Goal: Information Seeking & Learning: Learn about a topic

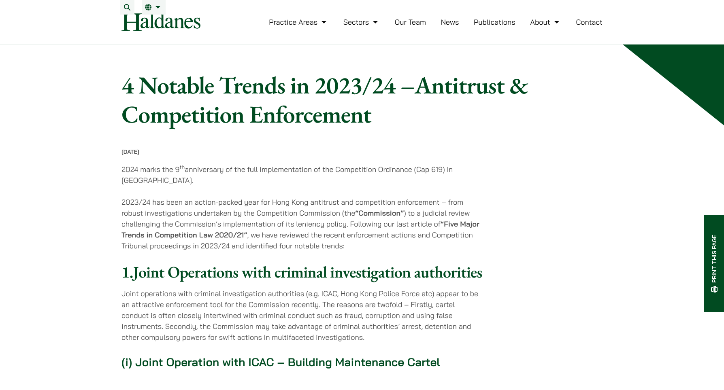
drag, startPoint x: 97, startPoint y: 92, endPoint x: 503, endPoint y: 149, distance: 410.7
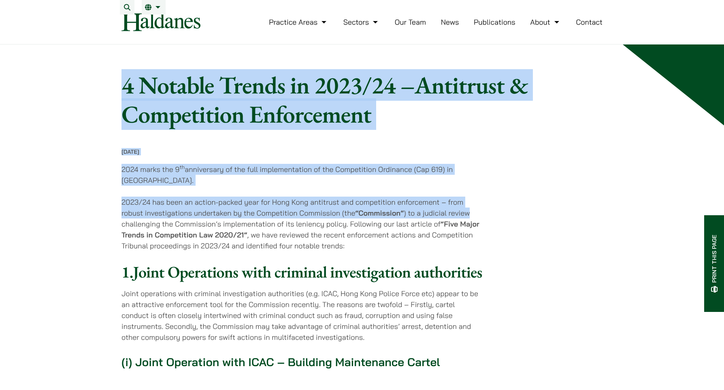
drag, startPoint x: 493, startPoint y: 217, endPoint x: 107, endPoint y: 93, distance: 405.1
drag, startPoint x: 112, startPoint y: 82, endPoint x: 482, endPoint y: 216, distance: 393.8
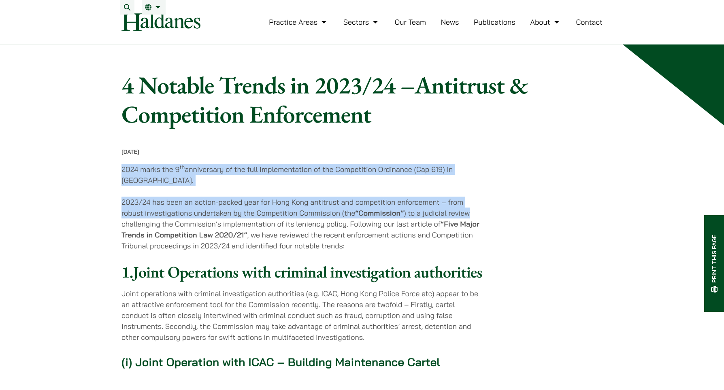
drag, startPoint x: 491, startPoint y: 220, endPoint x: 110, endPoint y: 178, distance: 382.8
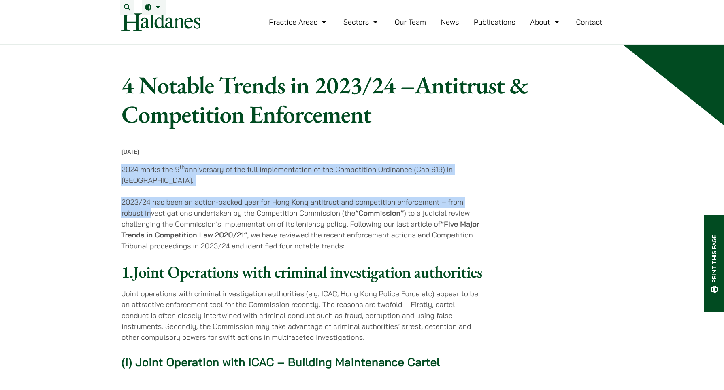
drag, startPoint x: 113, startPoint y: 173, endPoint x: 151, endPoint y: 219, distance: 59.0
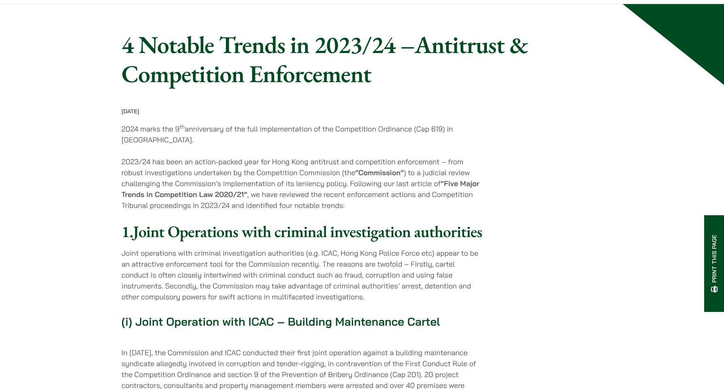
click at [149, 185] on p "2023/24 has been an action-packed year for Hong Kong antitrust and competition …" at bounding box center [301, 183] width 361 height 55
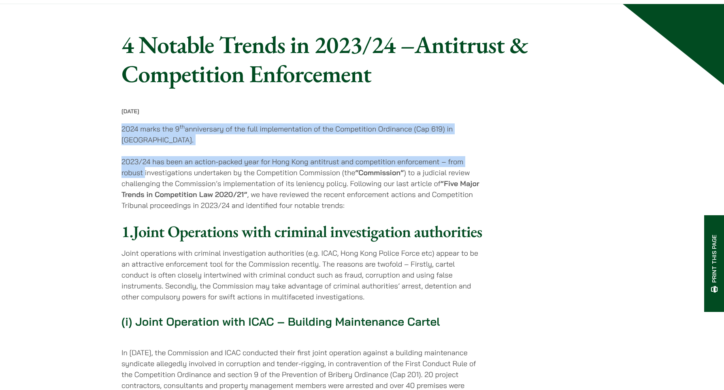
drag, startPoint x: 145, startPoint y: 178, endPoint x: 112, endPoint y: 131, distance: 57.9
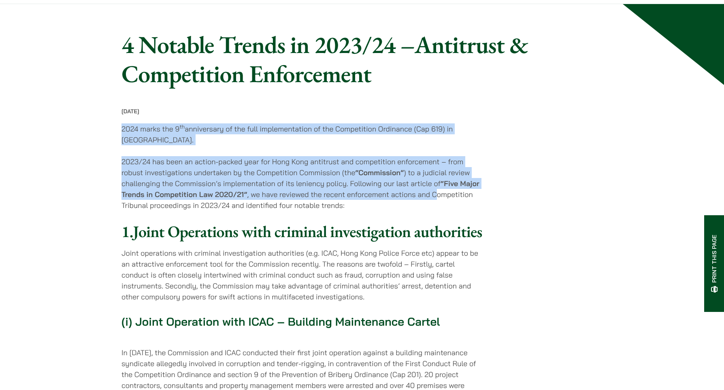
drag, startPoint x: 117, startPoint y: 130, endPoint x: 437, endPoint y: 206, distance: 329.3
click at [437, 206] on p "2023/24 has been an action-packed year for Hong Kong antitrust and competition …" at bounding box center [301, 183] width 361 height 55
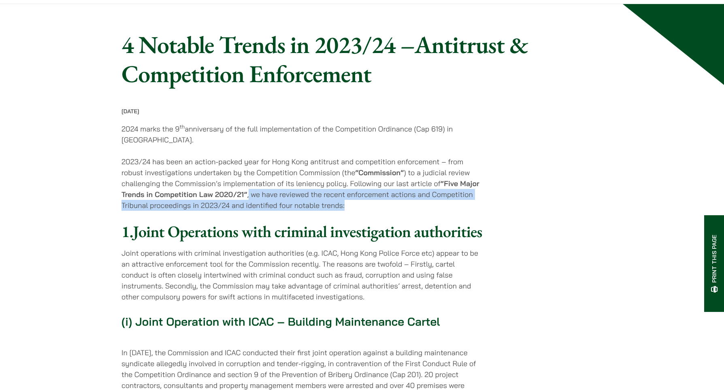
drag, startPoint x: 431, startPoint y: 213, endPoint x: 248, endPoint y: 203, distance: 182.8
click at [248, 203] on p "2023/24 has been an action-packed year for Hong Kong antitrust and competition …" at bounding box center [301, 183] width 361 height 55
drag, startPoint x: 248, startPoint y: 199, endPoint x: 374, endPoint y: 209, distance: 125.9
click at [374, 209] on p "2023/24 has been an action-packed year for Hong Kong antitrust and competition …" at bounding box center [301, 183] width 361 height 55
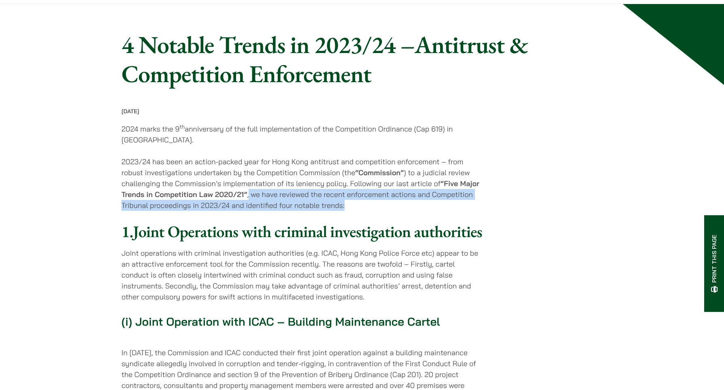
scroll to position [81, 0]
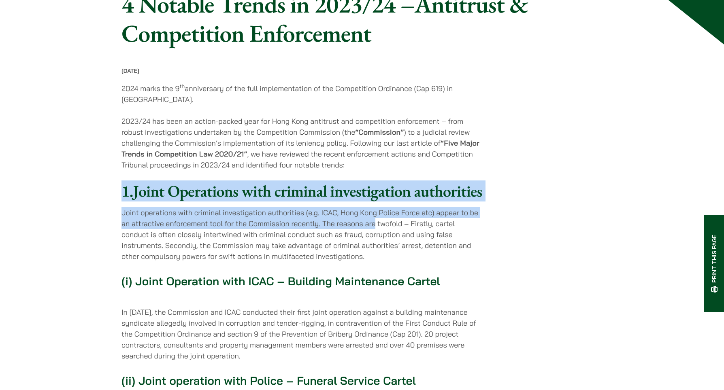
drag, startPoint x: 374, startPoint y: 251, endPoint x: 69, endPoint y: 190, distance: 310.7
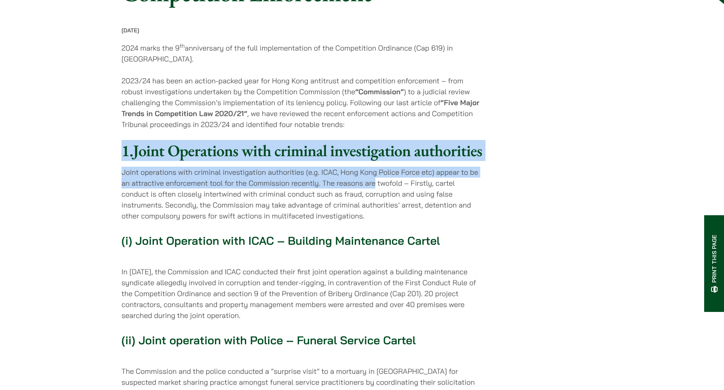
click at [131, 202] on p "Joint operations with criminal investigation authorities (e.g. ICAC, Hong Kong …" at bounding box center [301, 194] width 361 height 55
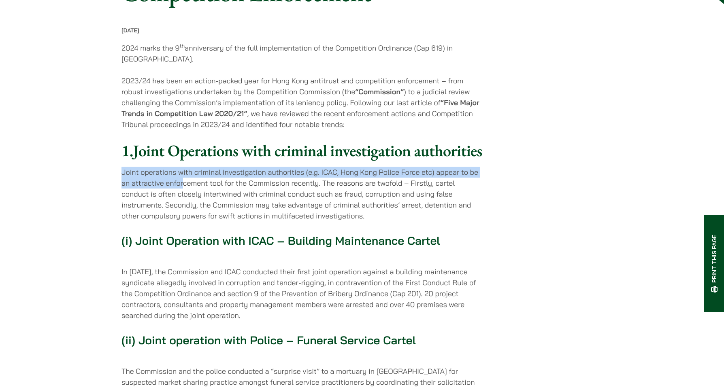
drag, startPoint x: 117, startPoint y: 200, endPoint x: 185, endPoint y: 209, distance: 68.2
click at [185, 209] on p "Joint operations with criminal investigation authorities (e.g. ICAC, Hong Kong …" at bounding box center [301, 194] width 361 height 55
drag, startPoint x: 185, startPoint y: 205, endPoint x: 121, endPoint y: 197, distance: 64.1
click at [121, 197] on p "Joint operations with criminal investigation authorities (e.g. ICAC, Hong Kong …" at bounding box center [301, 194] width 361 height 55
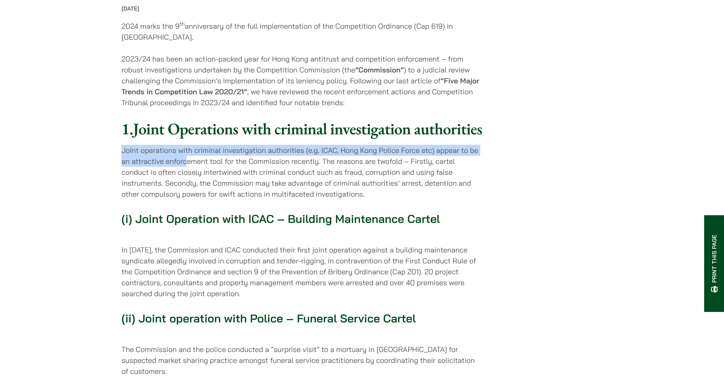
scroll to position [162, 0]
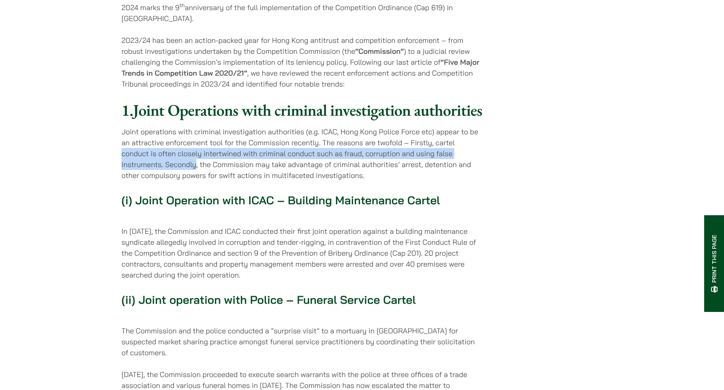
drag, startPoint x: 196, startPoint y: 189, endPoint x: 110, endPoint y: 181, distance: 86.7
drag, startPoint x: 113, startPoint y: 178, endPoint x: 200, endPoint y: 189, distance: 87.3
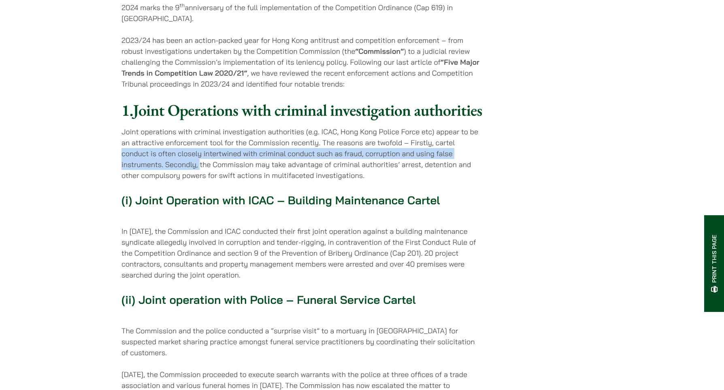
click at [200, 181] on p "Joint operations with criminal investigation authorities (e.g. ICAC, Hong Kong …" at bounding box center [301, 153] width 361 height 55
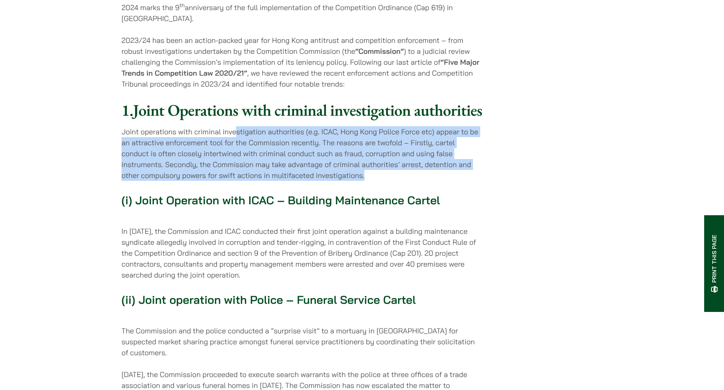
drag, startPoint x: 238, startPoint y: 158, endPoint x: 366, endPoint y: 203, distance: 135.7
click at [366, 181] on p "Joint operations with criminal investigation authorities (e.g. ICAC, Hong Kong …" at bounding box center [301, 153] width 361 height 55
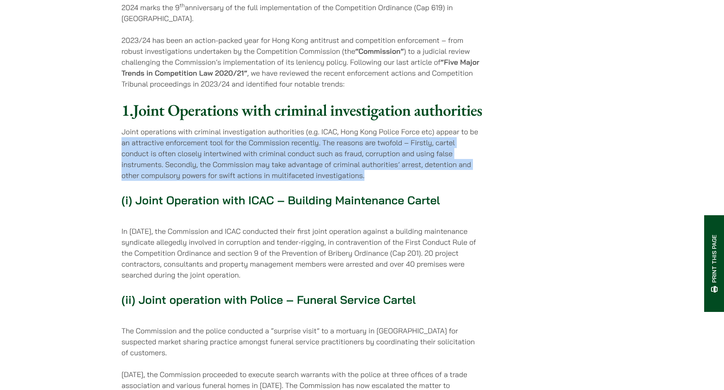
drag, startPoint x: 370, startPoint y: 201, endPoint x: 86, endPoint y: 174, distance: 285.4
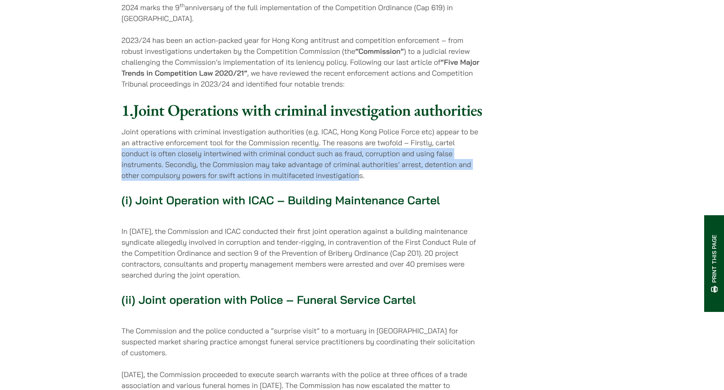
drag, startPoint x: 96, startPoint y: 181, endPoint x: 360, endPoint y: 206, distance: 265.1
click at [360, 181] on p "Joint operations with criminal investigation authorities (e.g. ICAC, Hong Kong …" at bounding box center [301, 153] width 361 height 55
drag, startPoint x: 363, startPoint y: 204, endPoint x: 74, endPoint y: 178, distance: 290.9
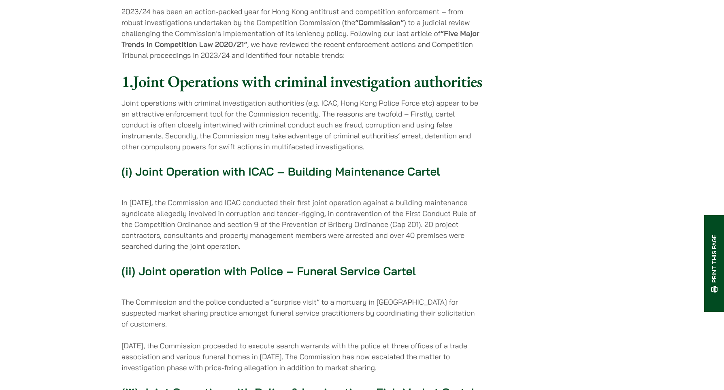
scroll to position [202, 0]
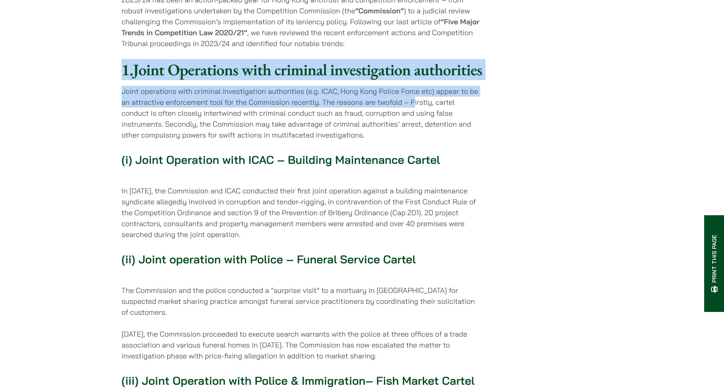
drag, startPoint x: 120, startPoint y: 70, endPoint x: 413, endPoint y: 123, distance: 297.5
drag, startPoint x: 413, startPoint y: 123, endPoint x: 415, endPoint y: 116, distance: 7.7
click at [413, 123] on p "Joint operations with criminal investigation authorities (e.g. ICAC, Hong Kong …" at bounding box center [301, 113] width 361 height 55
click at [184, 117] on p "Joint operations with criminal investigation authorities (e.g. ICAC, Hong Kong …" at bounding box center [301, 113] width 361 height 55
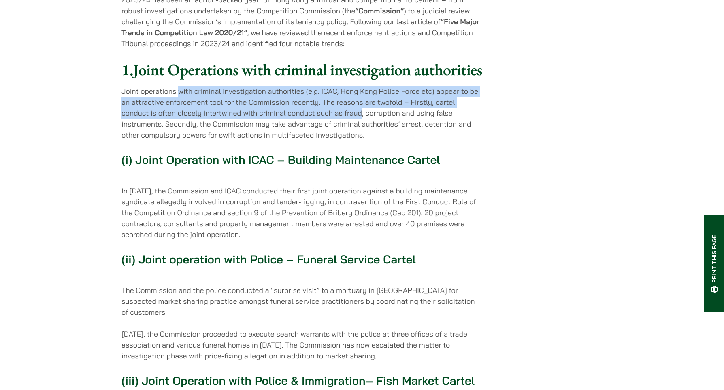
drag, startPoint x: 179, startPoint y: 122, endPoint x: 359, endPoint y: 138, distance: 180.8
click at [359, 138] on p "Joint operations with criminal investigation authorities (e.g. ICAC, Hong Kong …" at bounding box center [301, 113] width 361 height 55
click at [359, 135] on p "Joint operations with criminal investigation authorities (e.g. ICAC, Hong Kong …" at bounding box center [301, 113] width 361 height 55
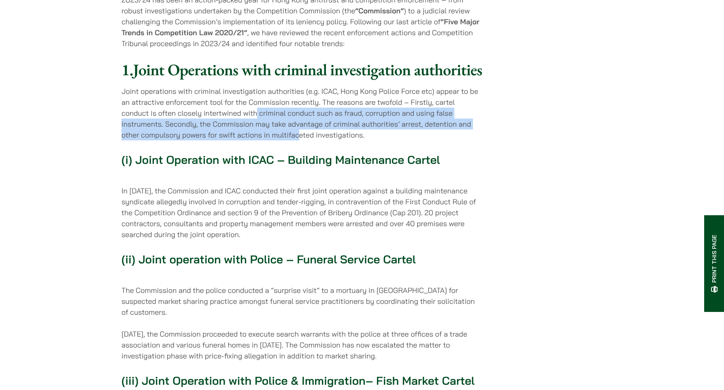
drag, startPoint x: 255, startPoint y: 141, endPoint x: 298, endPoint y: 157, distance: 45.3
click at [298, 140] on p "Joint operations with criminal investigation authorities (e.g. ICAC, Hong Kong …" at bounding box center [301, 113] width 361 height 55
drag, startPoint x: 399, startPoint y: 162, endPoint x: 91, endPoint y: 148, distance: 307.9
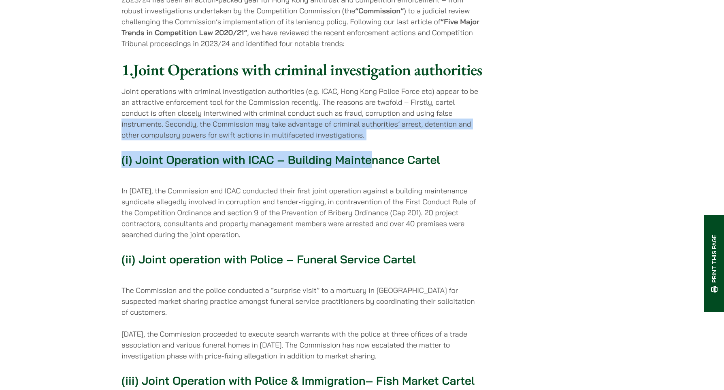
drag, startPoint x: 102, startPoint y: 148, endPoint x: 369, endPoint y: 189, distance: 269.8
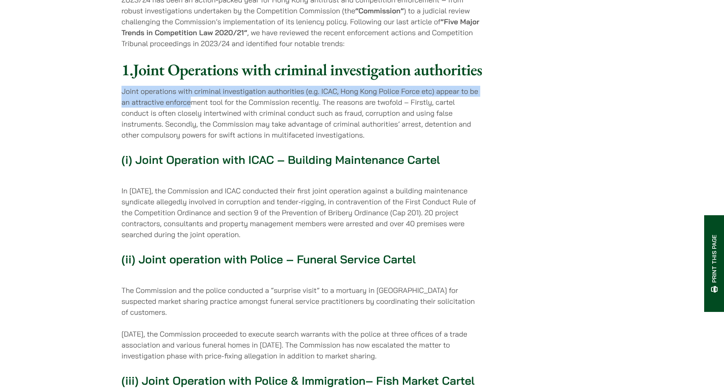
drag, startPoint x: 104, startPoint y: 114, endPoint x: 192, endPoint y: 133, distance: 90.3
click at [192, 133] on p "Joint operations with criminal investigation authorities (e.g. ICAC, Hong Kong …" at bounding box center [301, 113] width 361 height 55
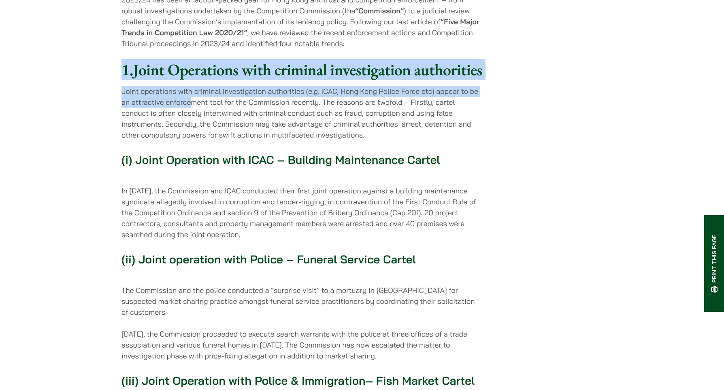
drag, startPoint x: 193, startPoint y: 129, endPoint x: 116, endPoint y: 76, distance: 93.6
drag, startPoint x: 120, startPoint y: 70, endPoint x: 194, endPoint y: 124, distance: 92.1
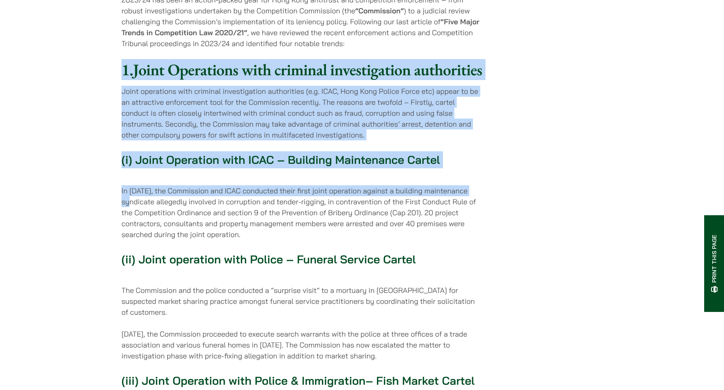
drag, startPoint x: 121, startPoint y: 76, endPoint x: 477, endPoint y: 215, distance: 382.4
click at [477, 215] on p "In April 2024, the Commission and ICAC conducted their first joint operation ag…" at bounding box center [301, 212] width 361 height 55
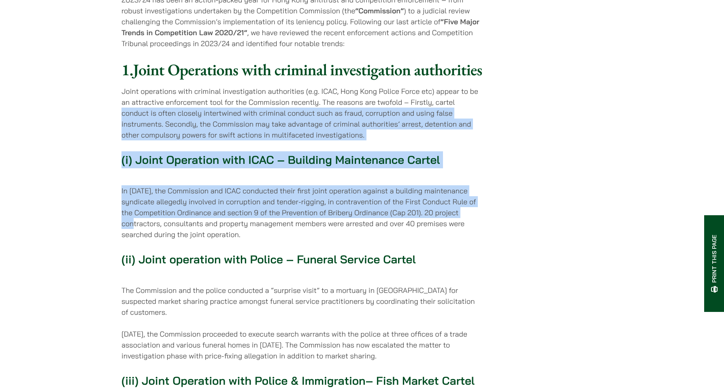
drag, startPoint x: 482, startPoint y: 241, endPoint x: 120, endPoint y: 144, distance: 375.4
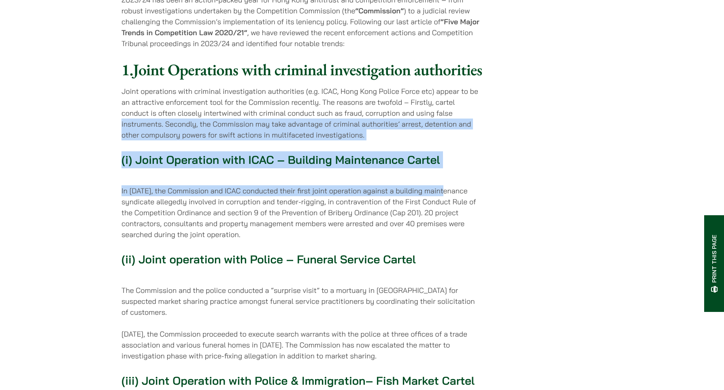
drag, startPoint x: 121, startPoint y: 147, endPoint x: 440, endPoint y: 217, distance: 327.3
click at [440, 217] on p "In April 2024, the Commission and ICAC conducted their first joint operation ag…" at bounding box center [301, 212] width 361 height 55
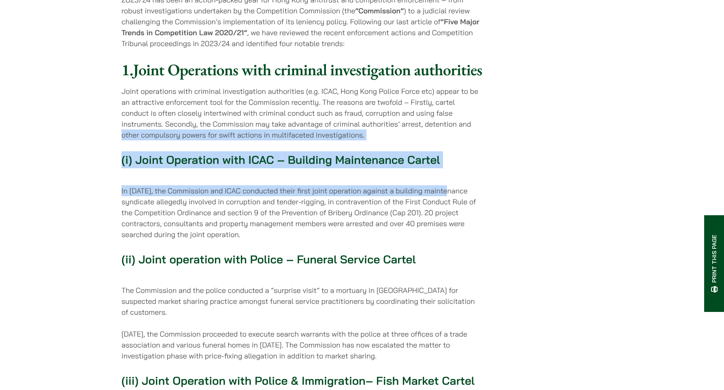
drag, startPoint x: 445, startPoint y: 214, endPoint x: 72, endPoint y: 161, distance: 376.1
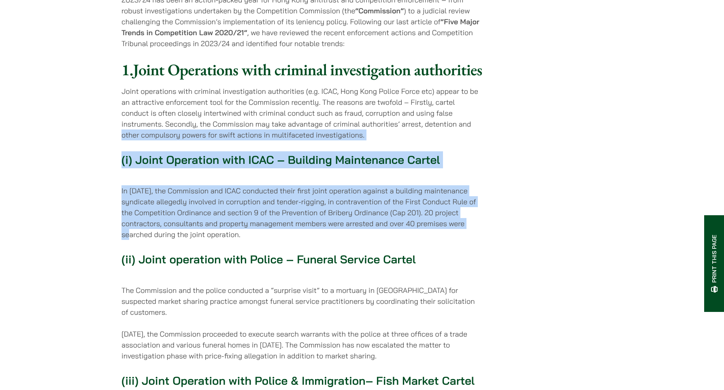
drag, startPoint x: 76, startPoint y: 156, endPoint x: 462, endPoint y: 250, distance: 397.0
click at [462, 240] on p "In April 2024, the Commission and ICAC conducted their first joint operation ag…" at bounding box center [301, 212] width 361 height 55
drag, startPoint x: 458, startPoint y: 251, endPoint x: 65, endPoint y: 173, distance: 400.9
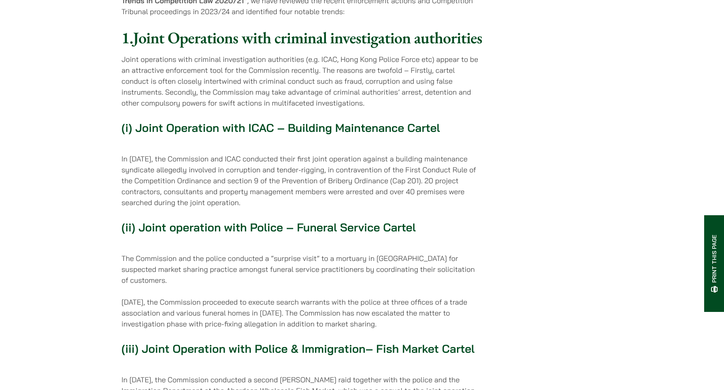
scroll to position [283, 0]
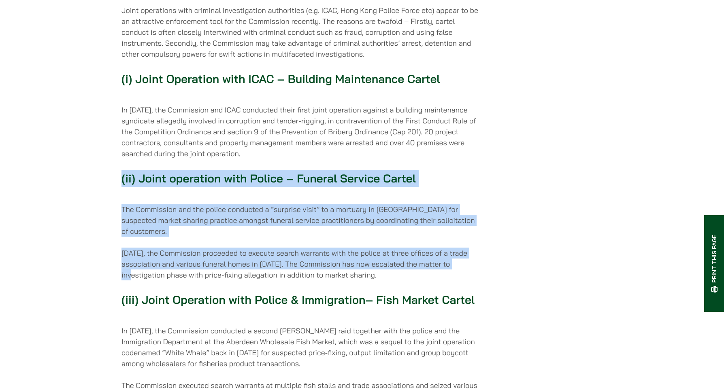
drag, startPoint x: 105, startPoint y: 204, endPoint x: 510, endPoint y: 274, distance: 411.2
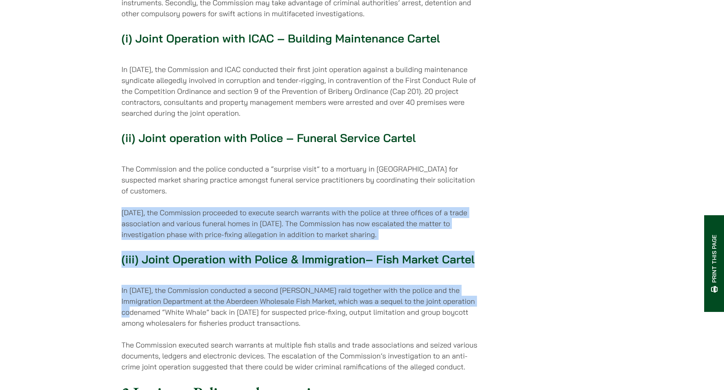
drag, startPoint x: 471, startPoint y: 315, endPoint x: 39, endPoint y: 223, distance: 441.7
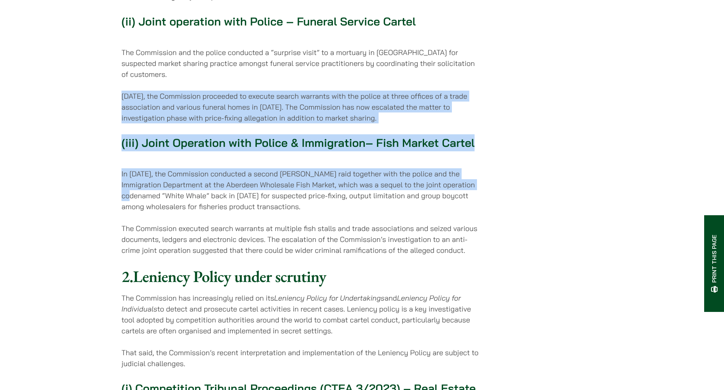
scroll to position [445, 0]
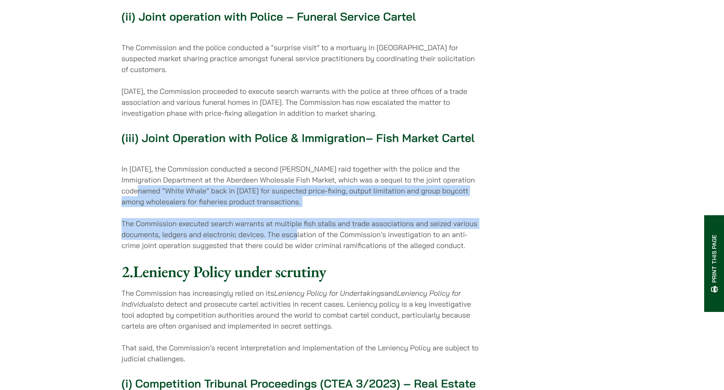
drag, startPoint x: 60, startPoint y: 204, endPoint x: 296, endPoint y: 248, distance: 240.4
click at [296, 248] on p "The Commission executed search warrants at multiple fish stalls and trade assoc…" at bounding box center [301, 234] width 361 height 33
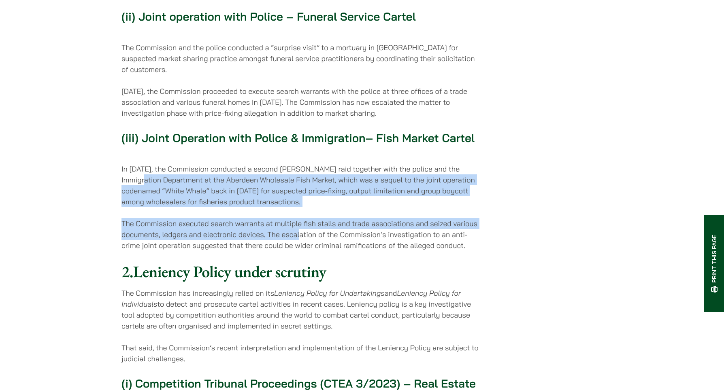
drag, startPoint x: 299, startPoint y: 246, endPoint x: 63, endPoint y: 194, distance: 241.2
click at [136, 207] on p "In June 2023, the Commission conducted a second dawn raid together with the pol…" at bounding box center [301, 186] width 361 height 44
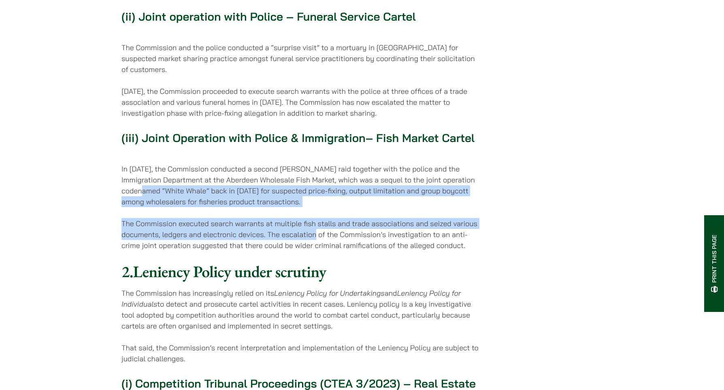
drag, startPoint x: 124, startPoint y: 210, endPoint x: 314, endPoint y: 253, distance: 195.4
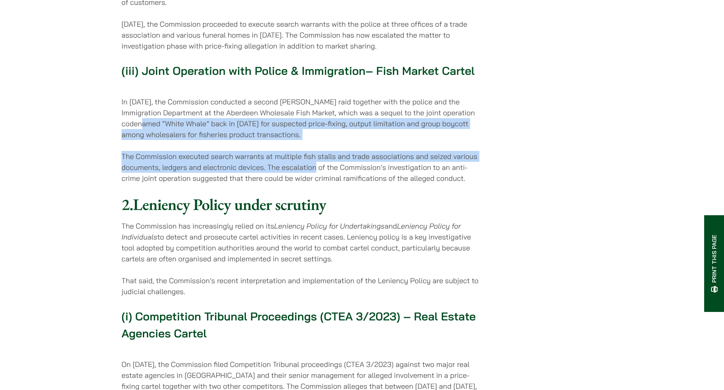
scroll to position [526, 0]
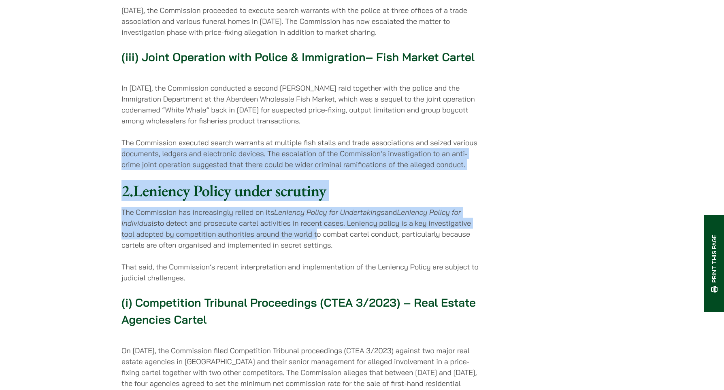
drag, startPoint x: 314, startPoint y: 245, endPoint x: 87, endPoint y: 173, distance: 237.8
drag, startPoint x: 89, startPoint y: 170, endPoint x: 346, endPoint y: 259, distance: 272.2
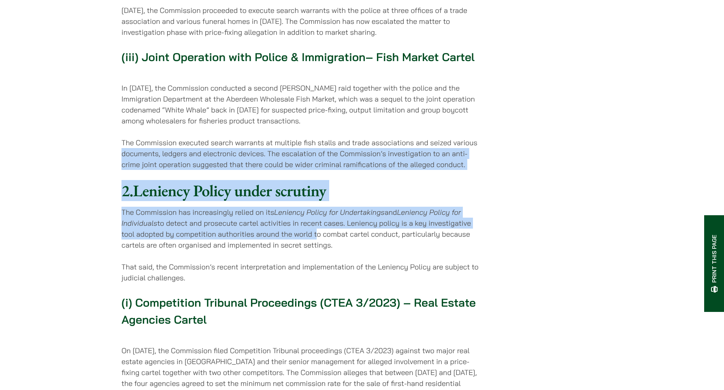
click at [346, 251] on p "The Commission has increasingly relied on its Leniency Policy for Undertakings …" at bounding box center [301, 229] width 361 height 44
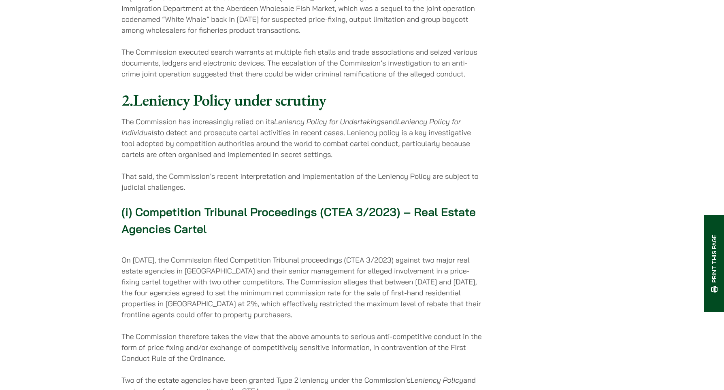
scroll to position [688, 0]
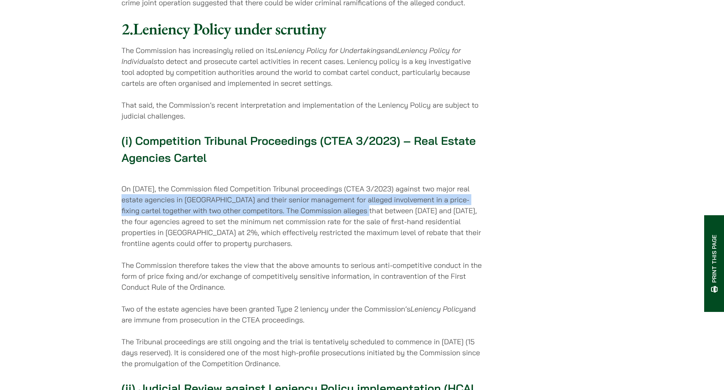
drag, startPoint x: 363, startPoint y: 223, endPoint x: 115, endPoint y: 216, distance: 248.2
drag, startPoint x: 119, startPoint y: 212, endPoint x: 326, endPoint y: 258, distance: 211.8
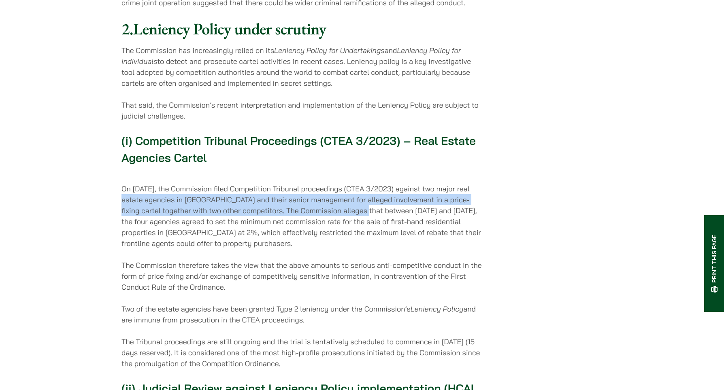
scroll to position [728, 0]
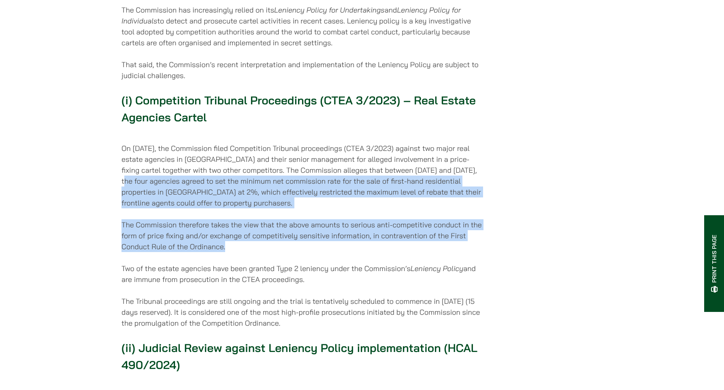
drag, startPoint x: 326, startPoint y: 258, endPoint x: 119, endPoint y: 199, distance: 214.7
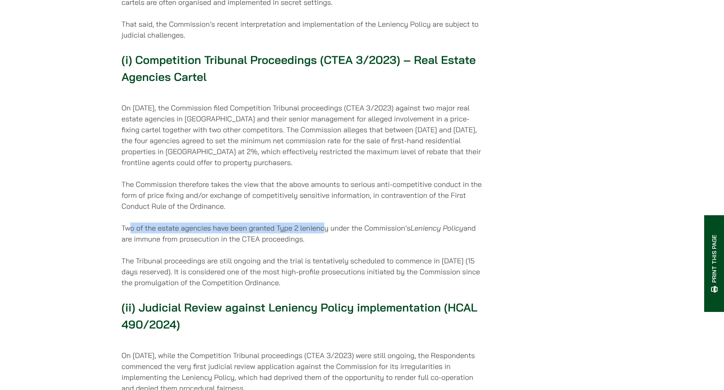
drag, startPoint x: 128, startPoint y: 237, endPoint x: 325, endPoint y: 243, distance: 196.8
click at [325, 243] on p "Two of the estate agencies have been granted Type 2 leniency under the Commissi…" at bounding box center [301, 234] width 361 height 22
drag, startPoint x: 327, startPoint y: 255, endPoint x: 101, endPoint y: 205, distance: 231.3
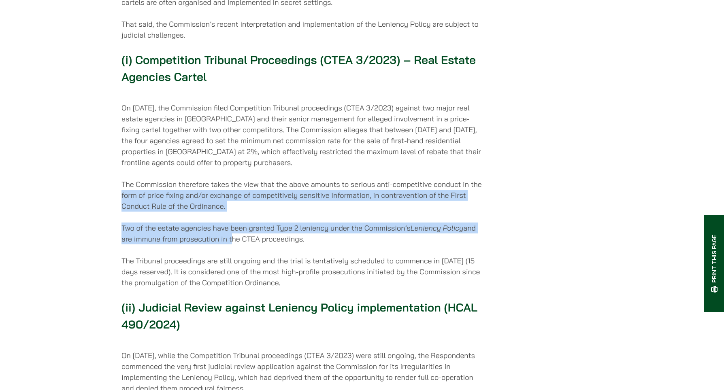
drag, startPoint x: 101, startPoint y: 205, endPoint x: 227, endPoint y: 252, distance: 135.0
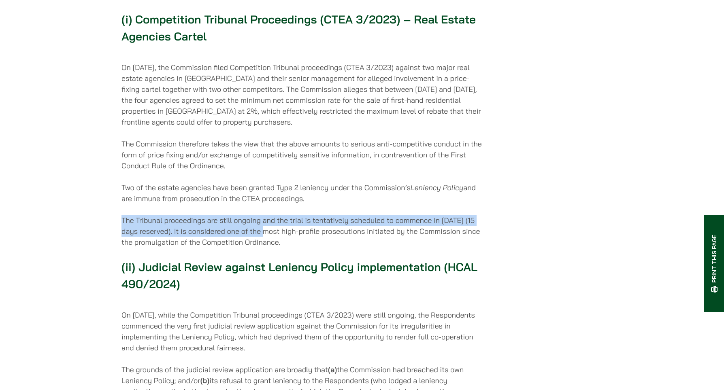
drag, startPoint x: 112, startPoint y: 238, endPoint x: 278, endPoint y: 246, distance: 166.6
click at [278, 246] on p "The Tribunal proceedings are still ongoing and the trial is tentatively schedul…" at bounding box center [301, 231] width 361 height 33
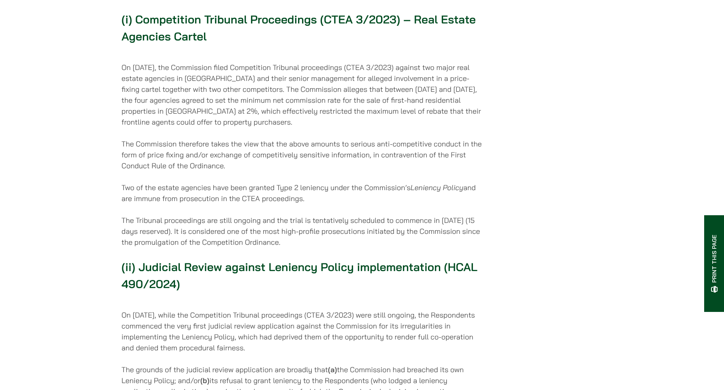
drag, startPoint x: 275, startPoint y: 252, endPoint x: 110, endPoint y: 213, distance: 169.6
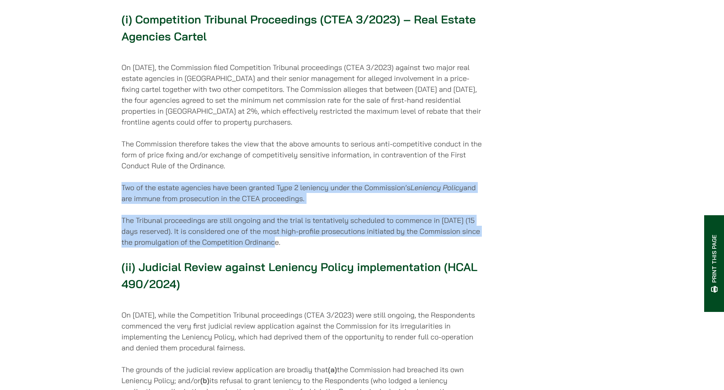
drag, startPoint x: 118, startPoint y: 207, endPoint x: 319, endPoint y: 253, distance: 206.7
click at [319, 248] on p "The Tribunal proceedings are still ongoing and the trial is tentatively schedul…" at bounding box center [301, 231] width 361 height 33
drag, startPoint x: 341, startPoint y: 255, endPoint x: 96, endPoint y: 190, distance: 253.6
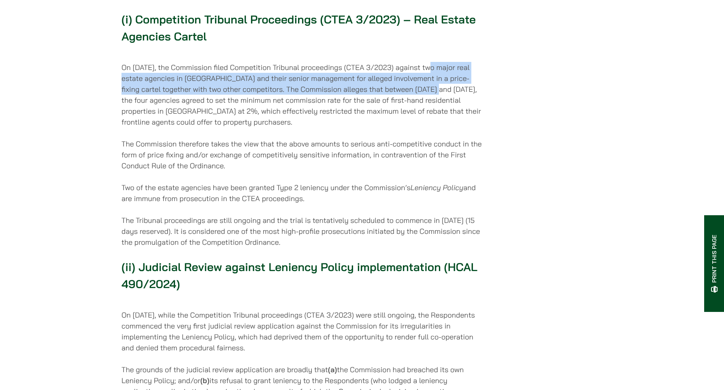
drag, startPoint x: 434, startPoint y: 81, endPoint x: 438, endPoint y: 105, distance: 24.6
click at [438, 105] on p "On 14 November 2023, the Commission filed Competition Tribunal proceedings (CTE…" at bounding box center [301, 95] width 361 height 66
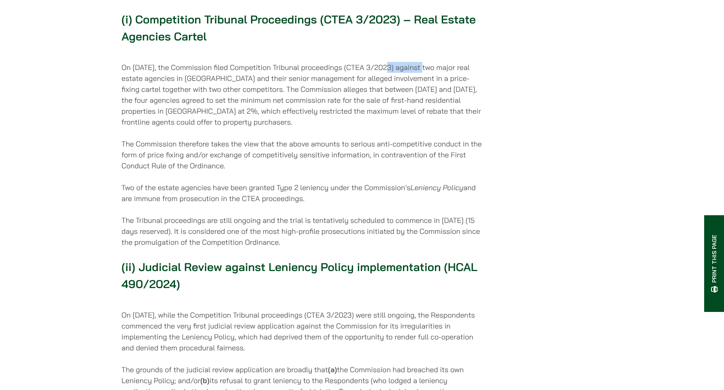
drag, startPoint x: 387, startPoint y: 83, endPoint x: 431, endPoint y: 79, distance: 43.9
click at [431, 79] on p "On 14 November 2023, the Commission filed Competition Tribunal proceedings (CTE…" at bounding box center [301, 95] width 361 height 66
copy p "CTEA 3/2023"
click at [338, 97] on p "On 14 November 2023, the Commission filed Competition Tribunal proceedings (CTE…" at bounding box center [301, 95] width 361 height 66
drag, startPoint x: 348, startPoint y: 81, endPoint x: 361, endPoint y: 140, distance: 61.2
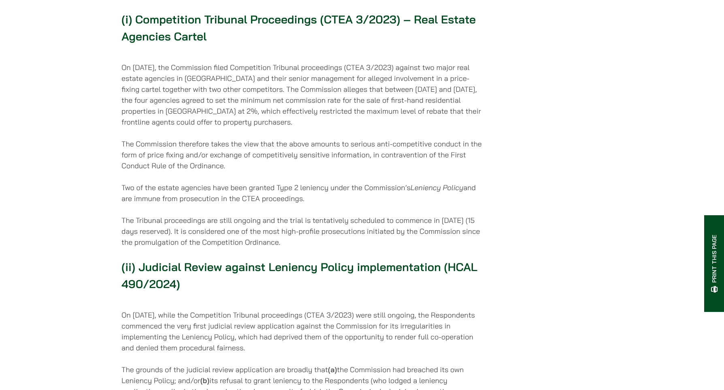
click at [361, 127] on p "On 14 November 2023, the Commission filed Competition Tribunal proceedings (CTE…" at bounding box center [301, 95] width 361 height 66
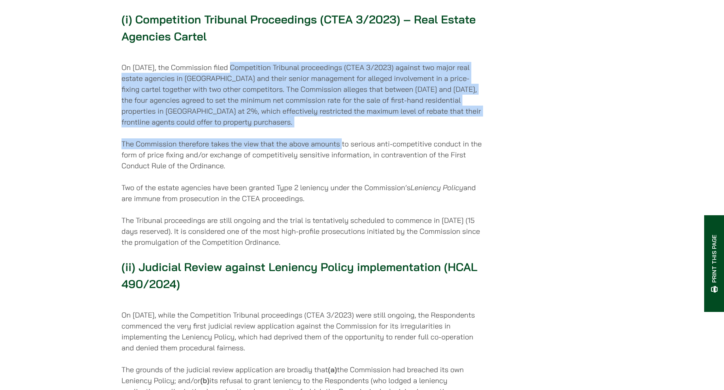
drag, startPoint x: 342, startPoint y: 145, endPoint x: 240, endPoint y: 81, distance: 120.6
click at [240, 81] on p "On 14 November 2023, the Commission filed Competition Tribunal proceedings (CTE…" at bounding box center [301, 95] width 361 height 66
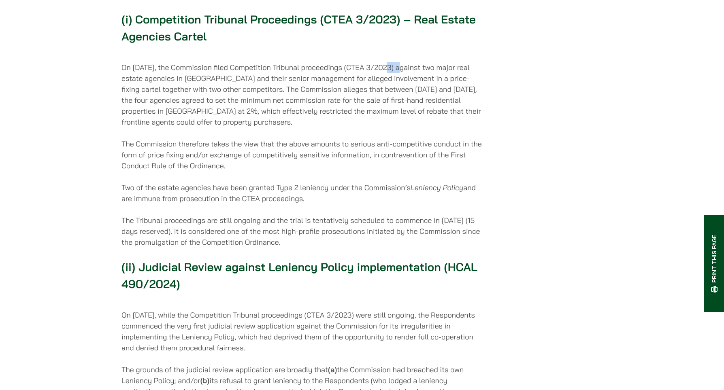
drag, startPoint x: 386, startPoint y: 82, endPoint x: 402, endPoint y: 81, distance: 16.2
click at [402, 81] on p "On 14 November 2023, the Commission filed Competition Tribunal proceedings (CTE…" at bounding box center [301, 95] width 361 height 66
drag, startPoint x: 380, startPoint y: 84, endPoint x: 269, endPoint y: 85, distance: 110.5
click at [269, 85] on p "On 14 November 2023, the Commission filed Competition Tribunal proceedings (CTE…" at bounding box center [301, 95] width 361 height 66
drag, startPoint x: 384, startPoint y: 83, endPoint x: 429, endPoint y: 83, distance: 44.9
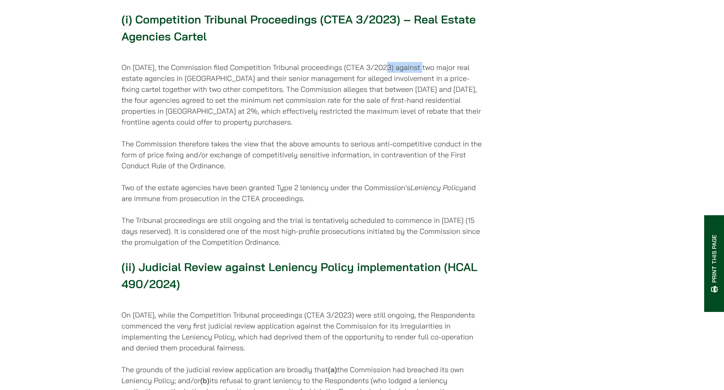
click at [429, 83] on p "On 14 November 2023, the Commission filed Competition Tribunal proceedings (CTE…" at bounding box center [301, 95] width 361 height 66
copy p "CTEA 3/2023"
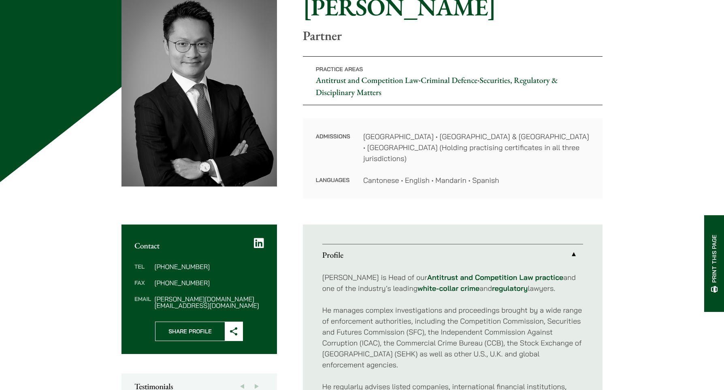
scroll to position [283, 0]
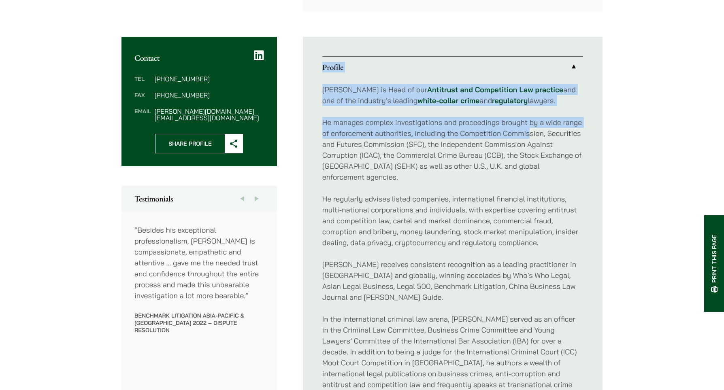
drag, startPoint x: 316, startPoint y: 63, endPoint x: 530, endPoint y: 127, distance: 222.9
click at [530, 127] on ul "Profile [PERSON_NAME] is Head of our Antitrust and Competition Law practice and…" at bounding box center [452, 243] width 299 height 412
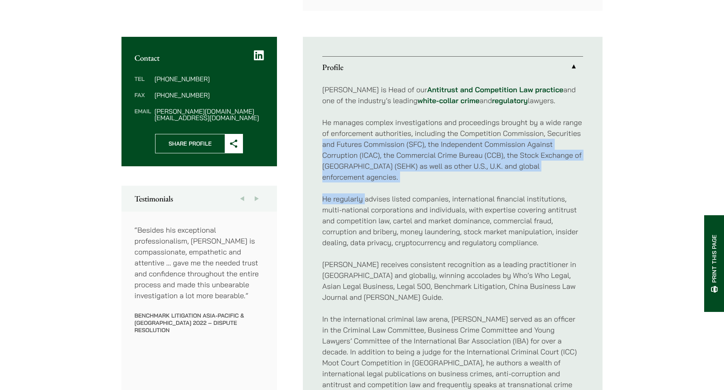
drag, startPoint x: 364, startPoint y: 170, endPoint x: 320, endPoint y: 137, distance: 55.8
click at [320, 137] on ul "Profile [PERSON_NAME] is Head of our Antitrust and Competition Law practice and…" at bounding box center [452, 243] width 299 height 412
drag, startPoint x: 320, startPoint y: 132, endPoint x: 317, endPoint y: 172, distance: 39.3
click at [317, 172] on ul "Profile [PERSON_NAME] is Head of our Antitrust and Competition Law practice and…" at bounding box center [452, 243] width 299 height 412
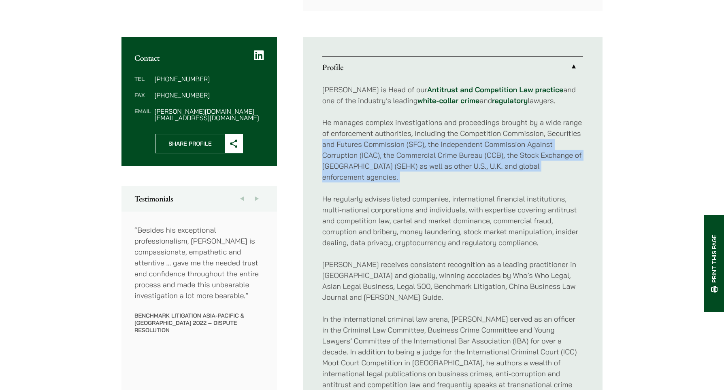
click at [317, 172] on ul "Profile [PERSON_NAME] is Head of our Antitrust and Competition Law practice and…" at bounding box center [452, 243] width 299 height 412
drag, startPoint x: 317, startPoint y: 172, endPoint x: 316, endPoint y: 142, distance: 30.0
click at [316, 142] on ul "Profile [PERSON_NAME] is Head of our Antitrust and Competition Law practice and…" at bounding box center [452, 243] width 299 height 412
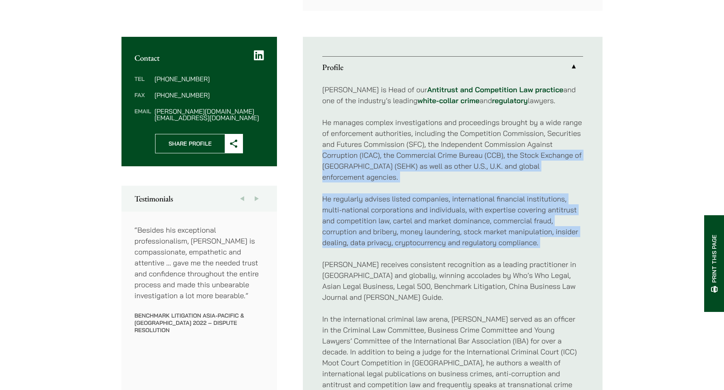
drag, startPoint x: 316, startPoint y: 142, endPoint x: 323, endPoint y: 238, distance: 96.1
click at [323, 238] on ul "Profile [PERSON_NAME] is Head of our Antitrust and Competition Law practice and…" at bounding box center [452, 243] width 299 height 412
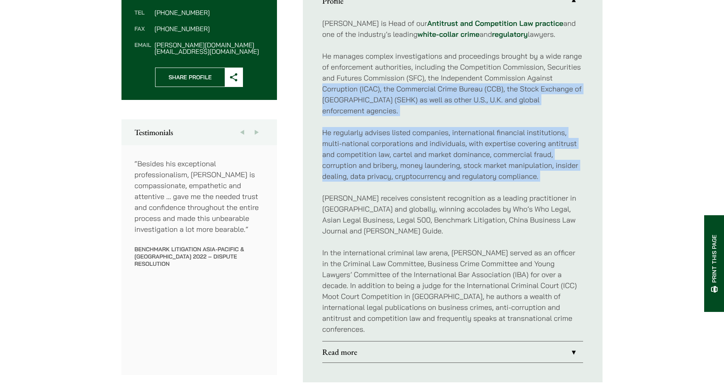
scroll to position [364, 0]
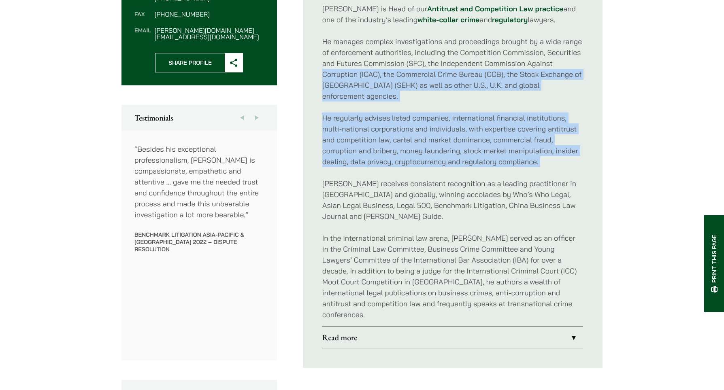
click at [355, 327] on link "Read more" at bounding box center [452, 337] width 261 height 21
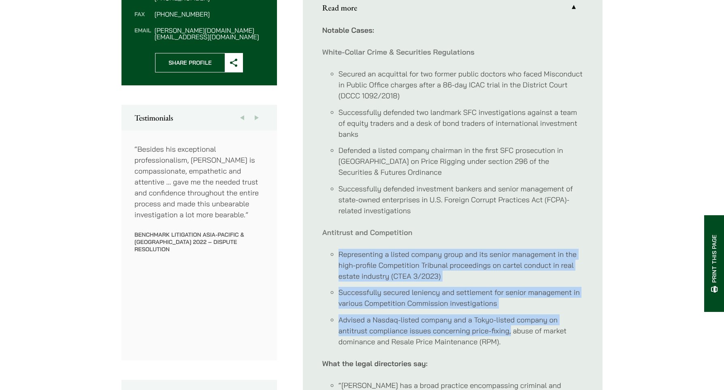
drag, startPoint x: 319, startPoint y: 237, endPoint x: 510, endPoint y: 327, distance: 211.5
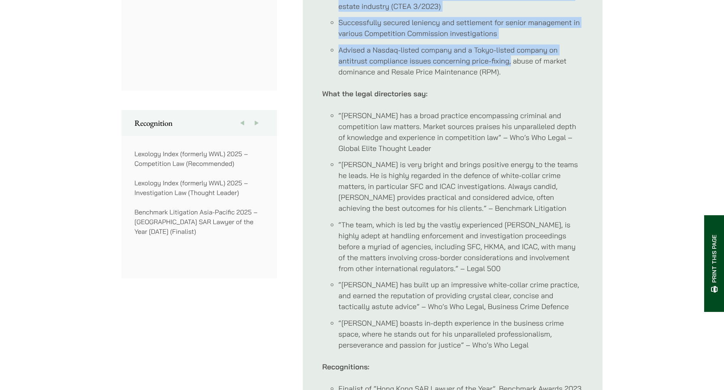
scroll to position [648, 0]
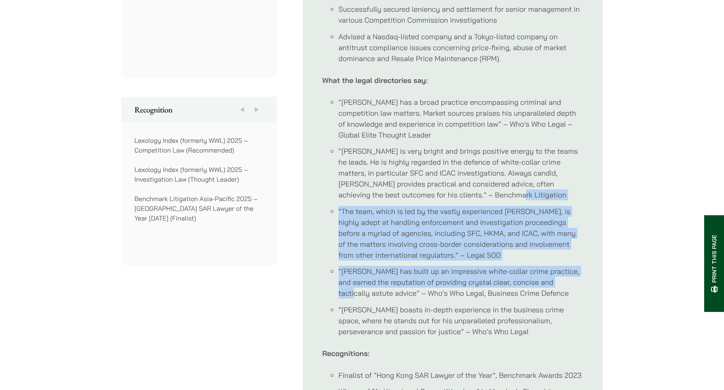
drag, startPoint x: 529, startPoint y: 181, endPoint x: 590, endPoint y: 277, distance: 113.7
click at [590, 277] on ul "Profile [PERSON_NAME] is Head of our Antitrust and Competition Law practice and…" at bounding box center [452, 122] width 299 height 898
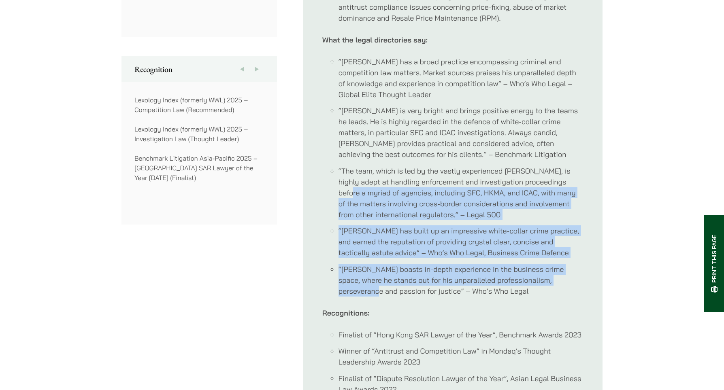
drag, startPoint x: 589, startPoint y: 273, endPoint x: 314, endPoint y: 180, distance: 290.5
click at [314, 180] on ul "Profile [PERSON_NAME] is Head of our Antitrust and Competition Law practice and…" at bounding box center [452, 81] width 299 height 898
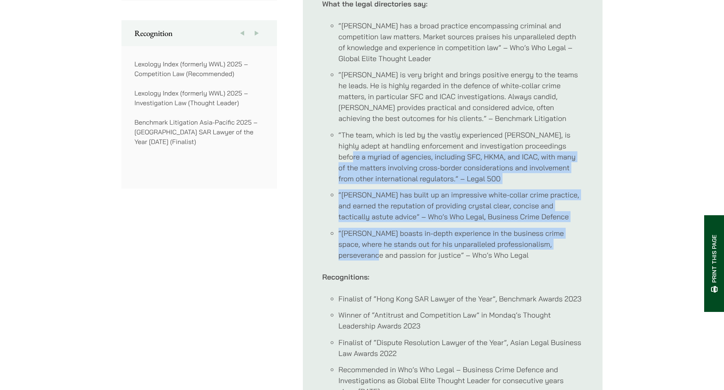
scroll to position [769, 0]
